Goal: Use online tool/utility: Utilize a website feature to perform a specific function

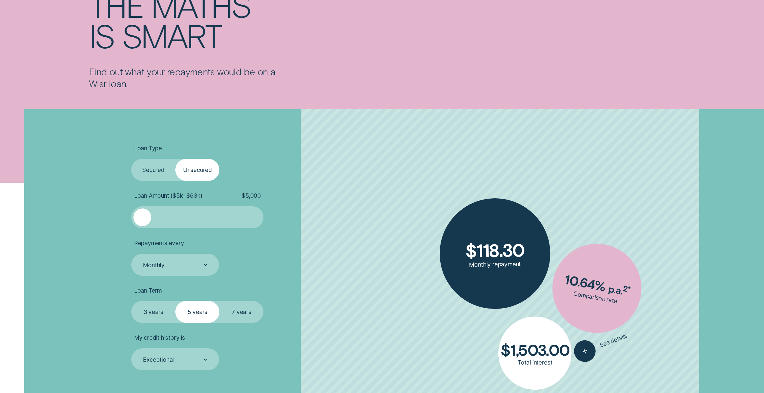
scroll to position [122, 0]
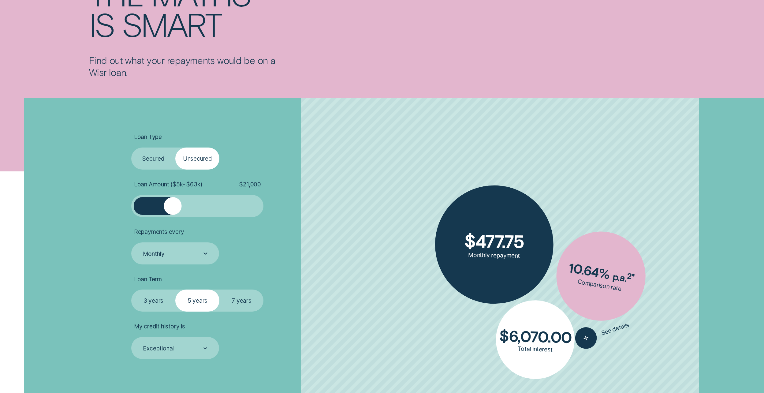
drag, startPoint x: 155, startPoint y: 210, endPoint x: 172, endPoint y: 215, distance: 17.2
click at [172, 215] on div at bounding box center [197, 206] width 132 height 22
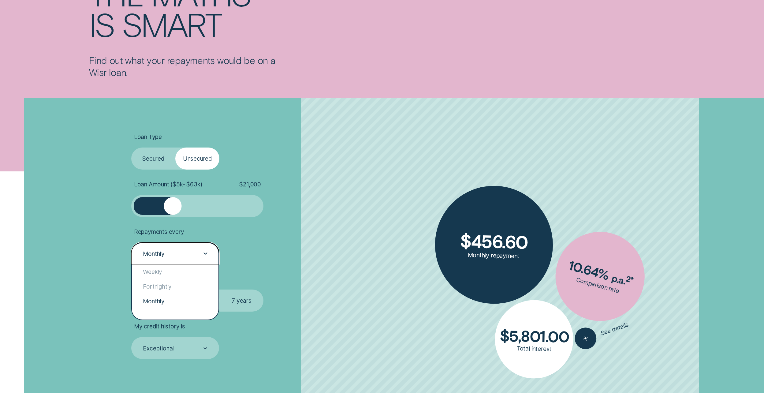
click at [200, 256] on div "Monthly" at bounding box center [174, 254] width 65 height 8
click at [174, 281] on div "Fortnightly" at bounding box center [175, 286] width 87 height 15
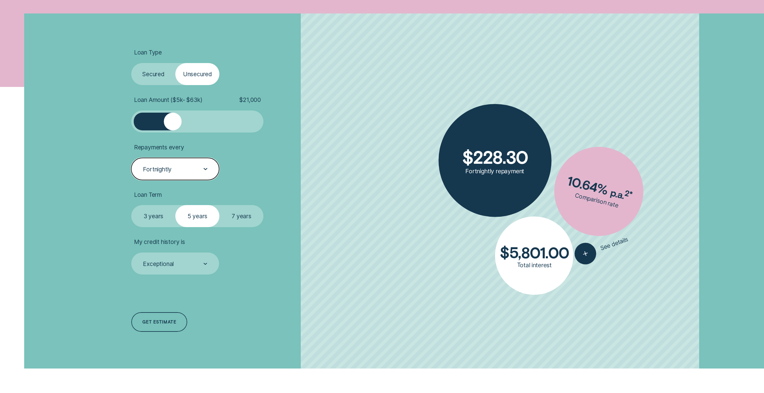
scroll to position [214, 0]
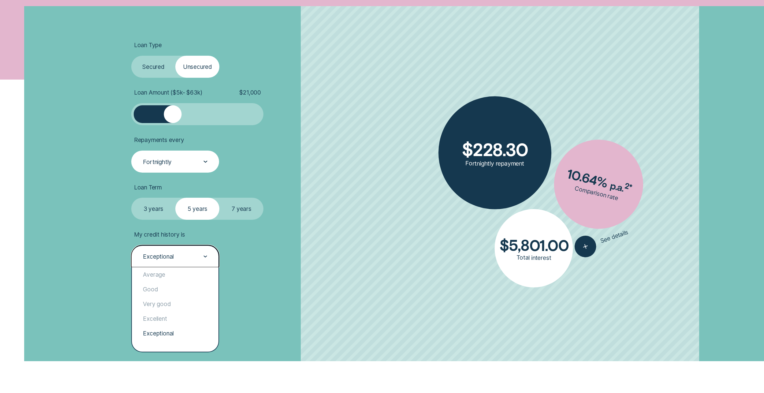
click at [203, 255] on div "Exceptional" at bounding box center [174, 256] width 65 height 8
click at [176, 309] on div "Very good" at bounding box center [175, 303] width 87 height 15
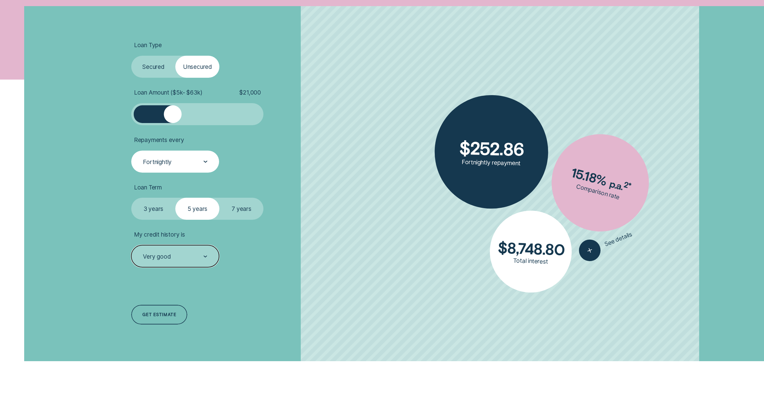
click at [154, 210] on label "3 years" at bounding box center [153, 209] width 44 height 22
click at [131, 198] on input "3 years" at bounding box center [131, 198] width 0 height 0
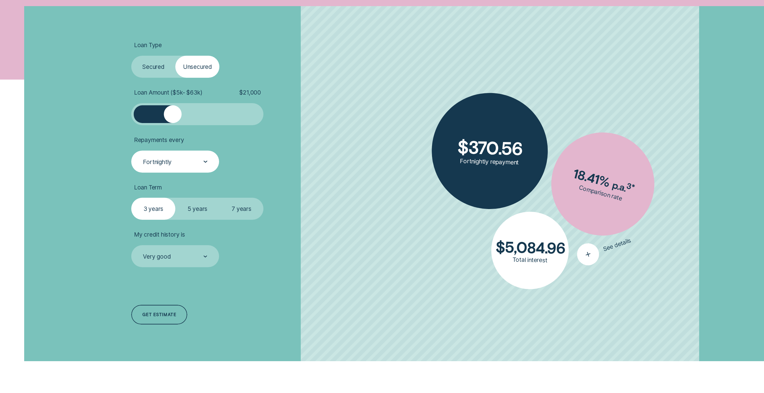
click at [589, 251] on icon "button" at bounding box center [588, 254] width 13 height 12
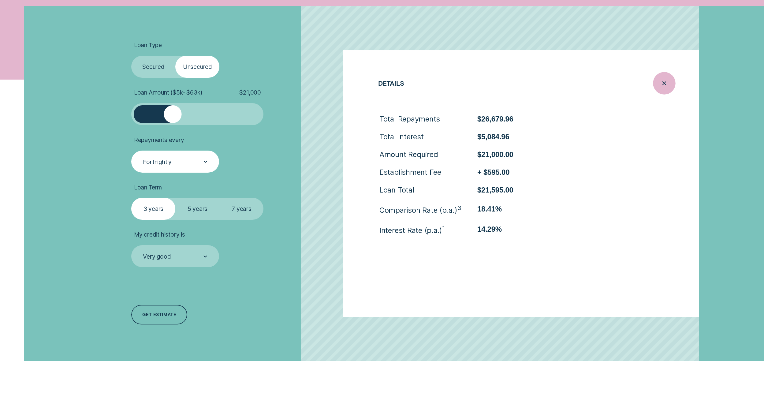
click at [663, 82] on line "Close loan details" at bounding box center [664, 83] width 3 height 3
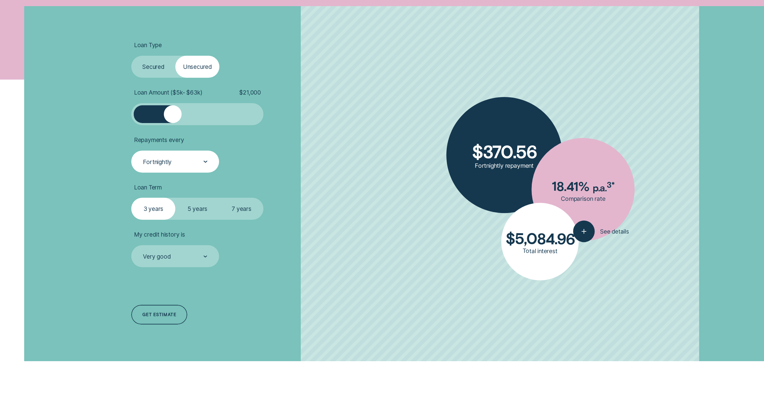
click at [195, 210] on label "5 years" at bounding box center [197, 209] width 44 height 22
click at [175, 198] on input "5 years" at bounding box center [175, 198] width 0 height 0
